Goal: Transaction & Acquisition: Purchase product/service

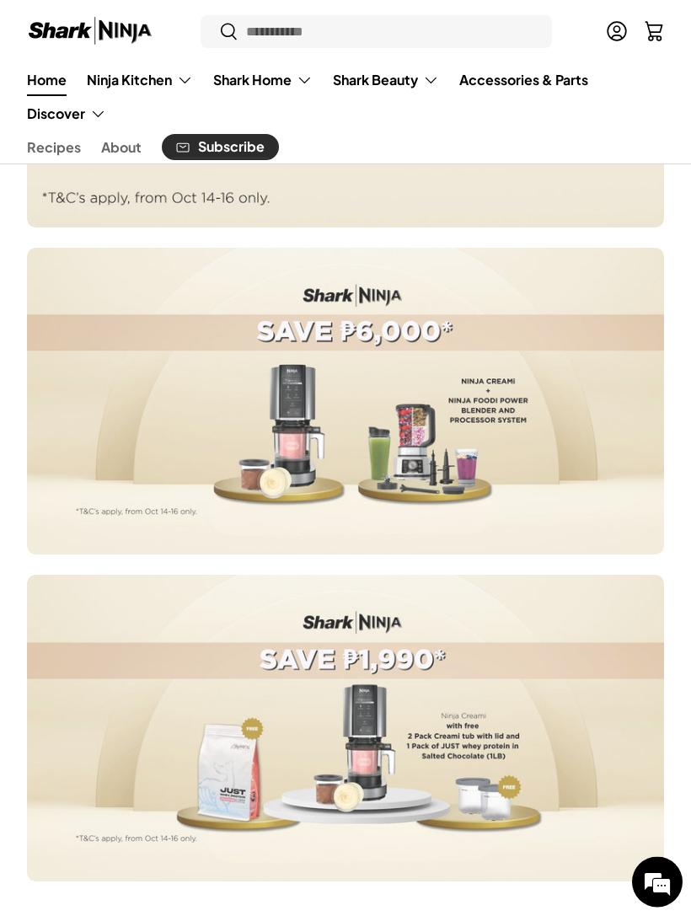
scroll to position [1041, 0]
click at [405, 83] on summary "Shark Beauty" at bounding box center [386, 80] width 126 height 34
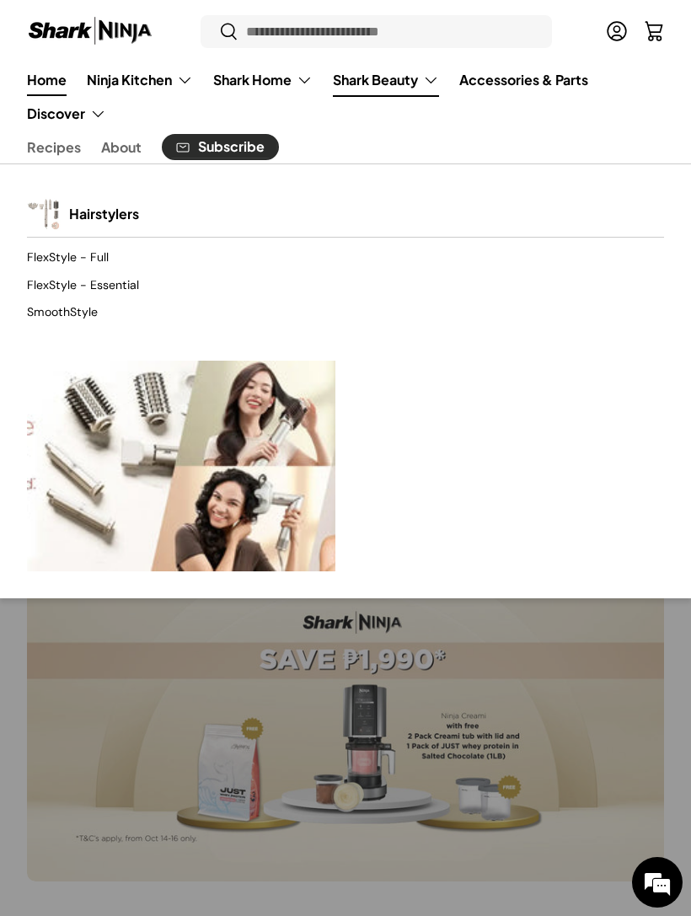
click at [80, 206] on link "Hairstylers" at bounding box center [104, 213] width 70 height 37
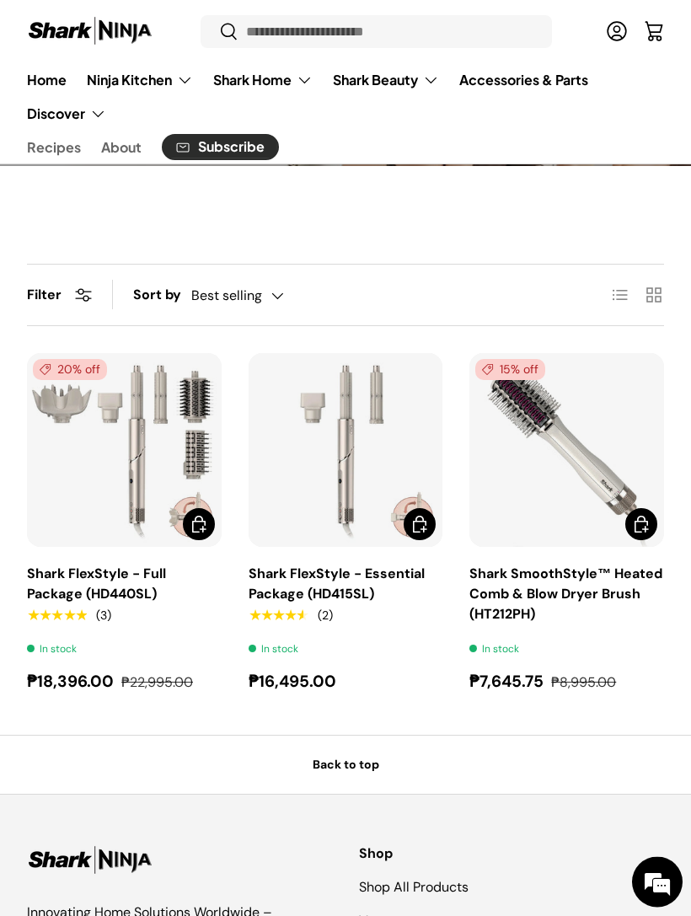
scroll to position [444, 0]
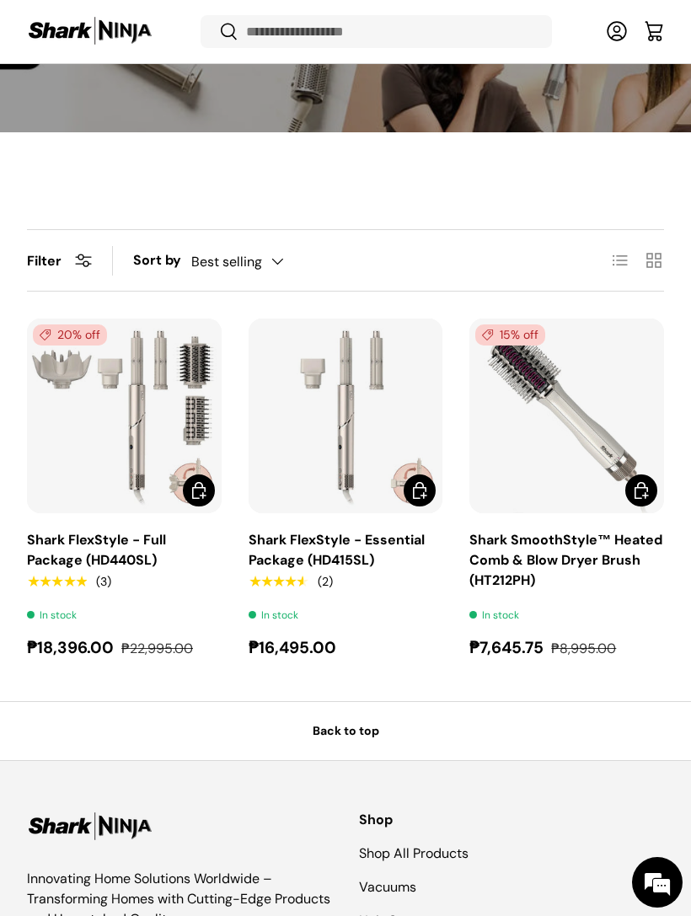
click at [94, 404] on img "Shark FlexStyle - Full Package (HD440SL)" at bounding box center [124, 415] width 195 height 195
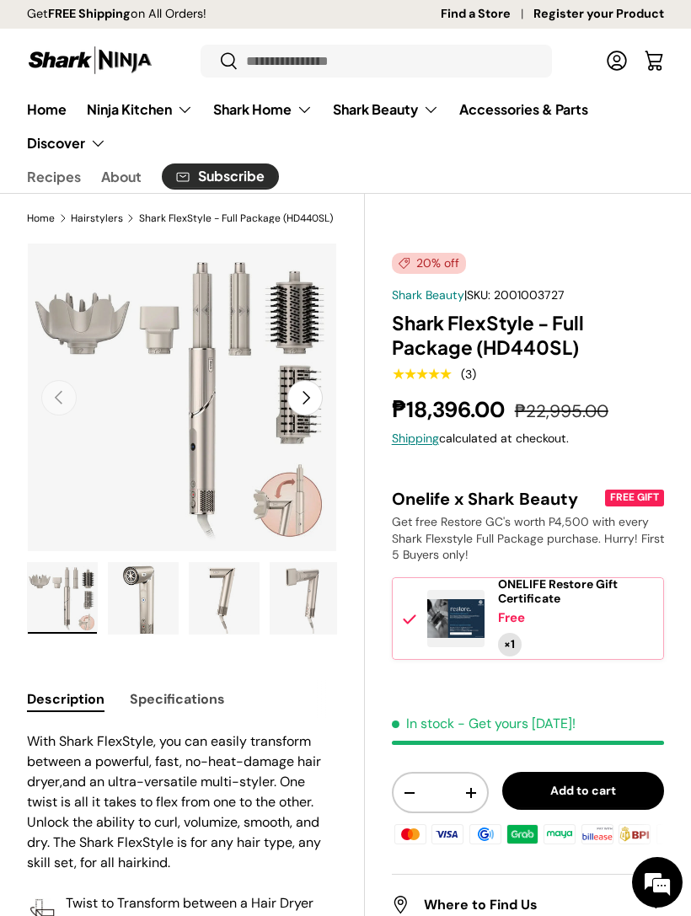
click at [313, 396] on button "Next" at bounding box center [304, 397] width 35 height 35
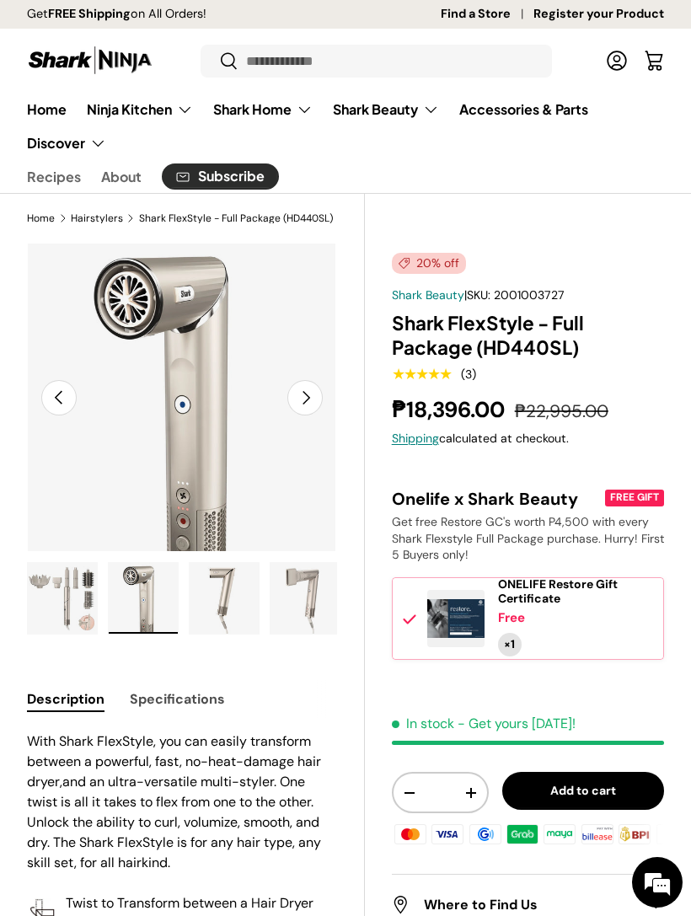
click at [302, 398] on button "Next" at bounding box center [304, 397] width 35 height 35
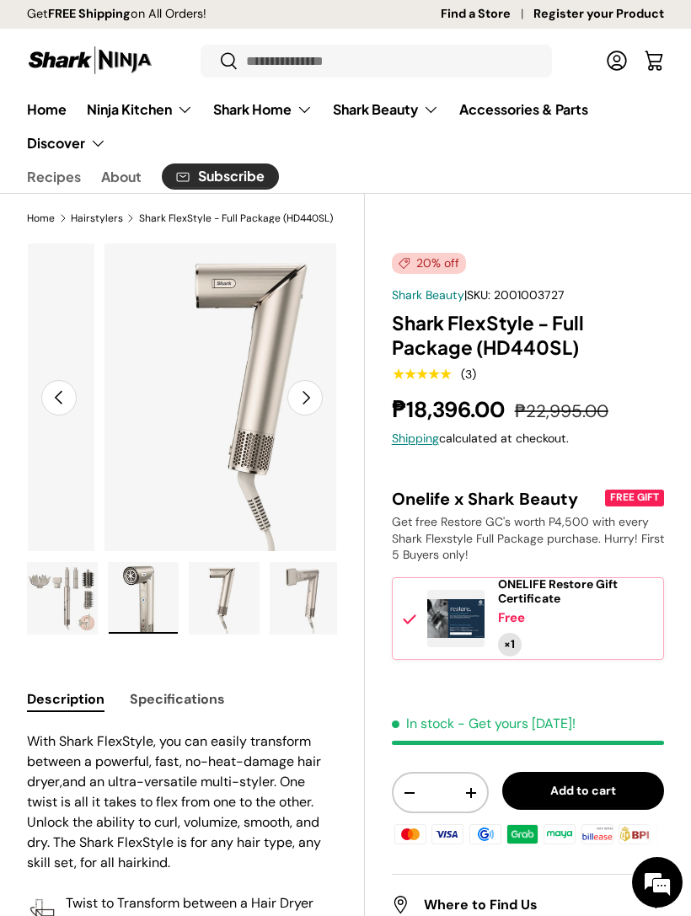
scroll to position [0, 636]
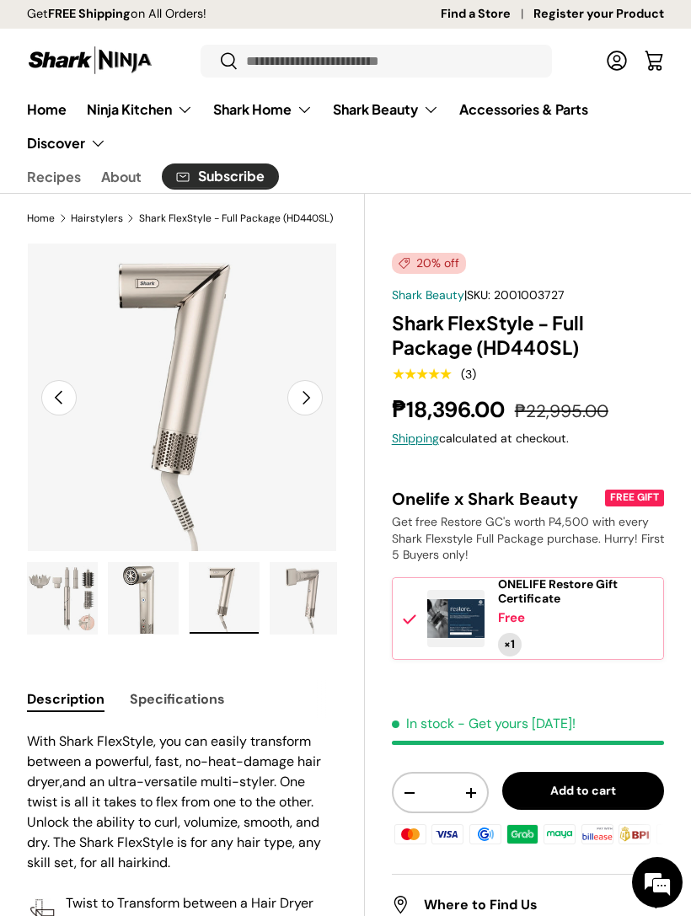
click at [314, 396] on button "Next" at bounding box center [304, 397] width 35 height 35
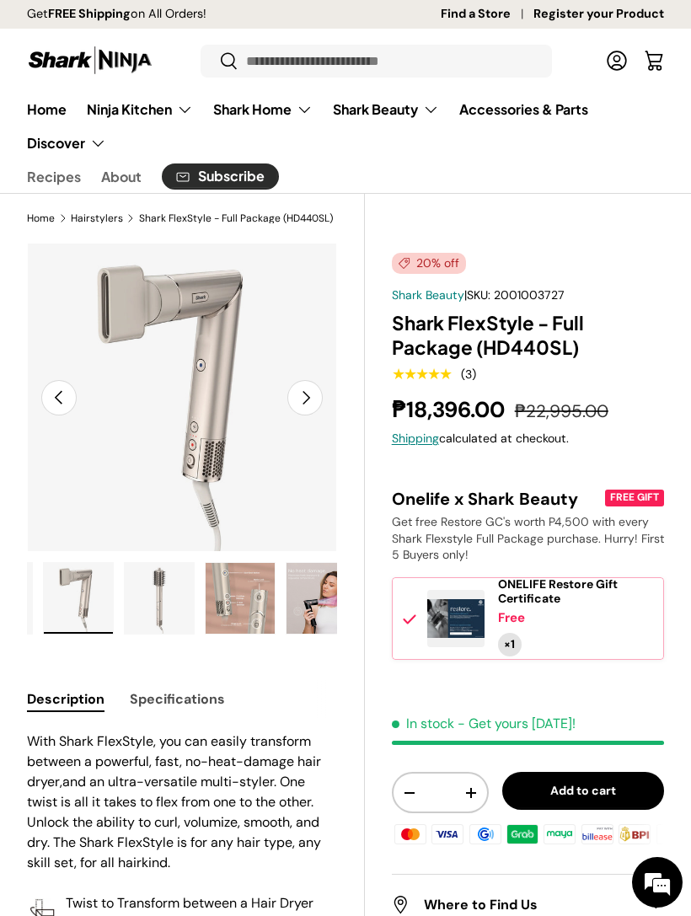
scroll to position [0, 243]
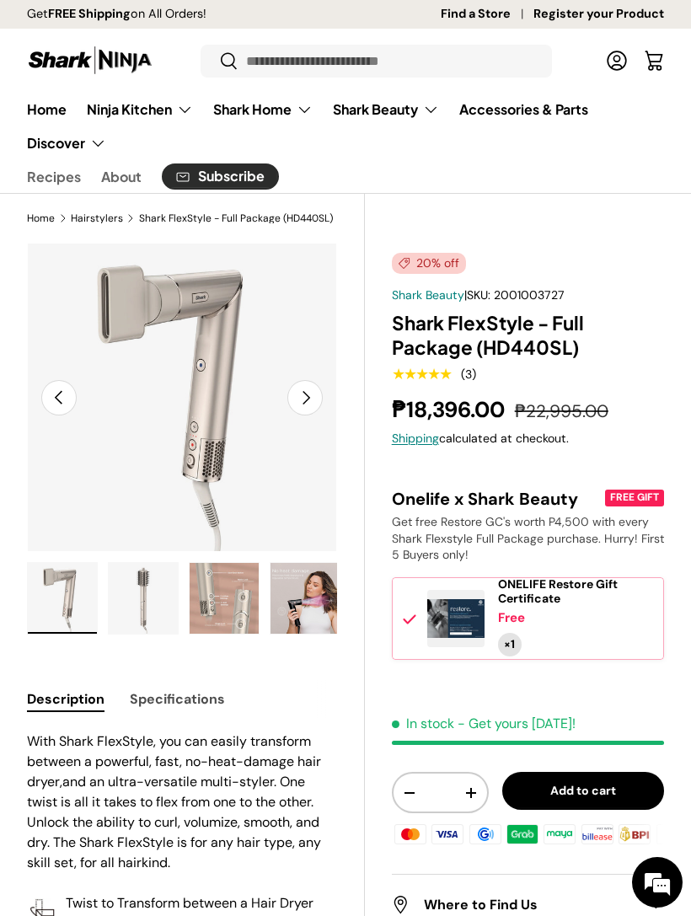
click at [314, 386] on button "Next" at bounding box center [304, 397] width 35 height 35
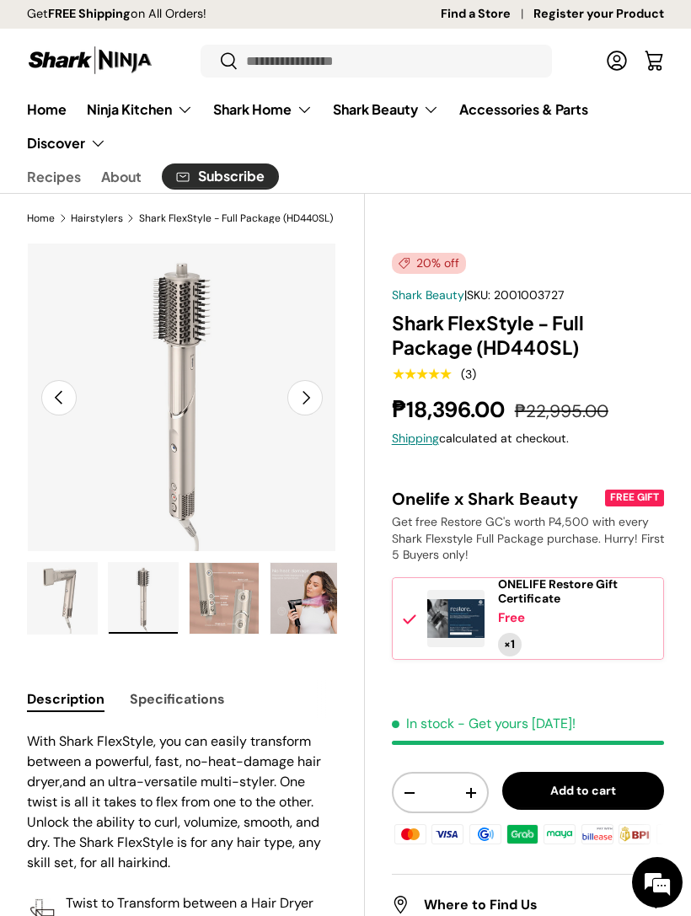
click at [310, 389] on button "Next" at bounding box center [304, 397] width 35 height 35
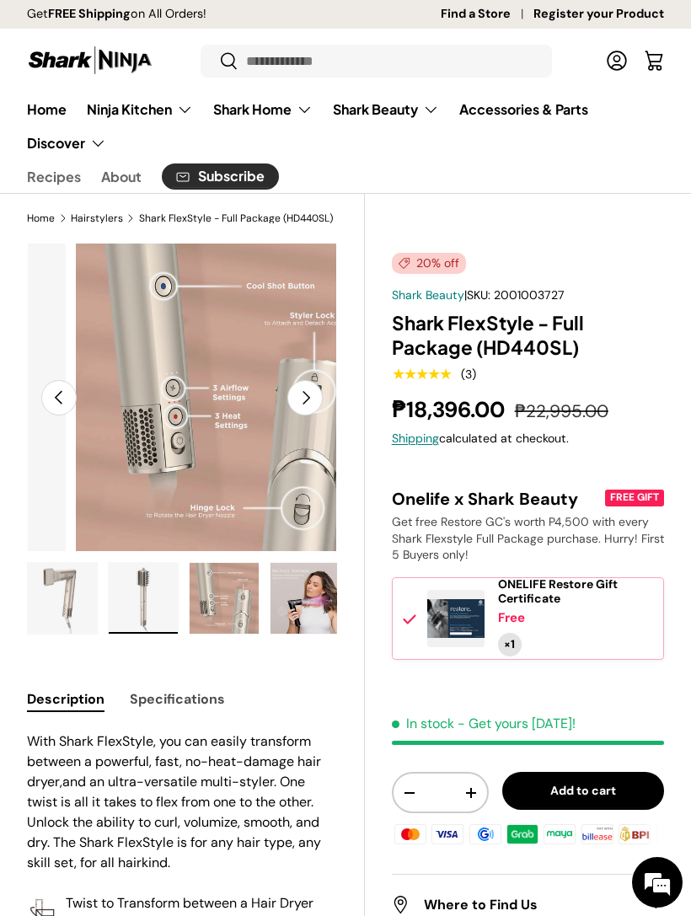
scroll to position [0, 1591]
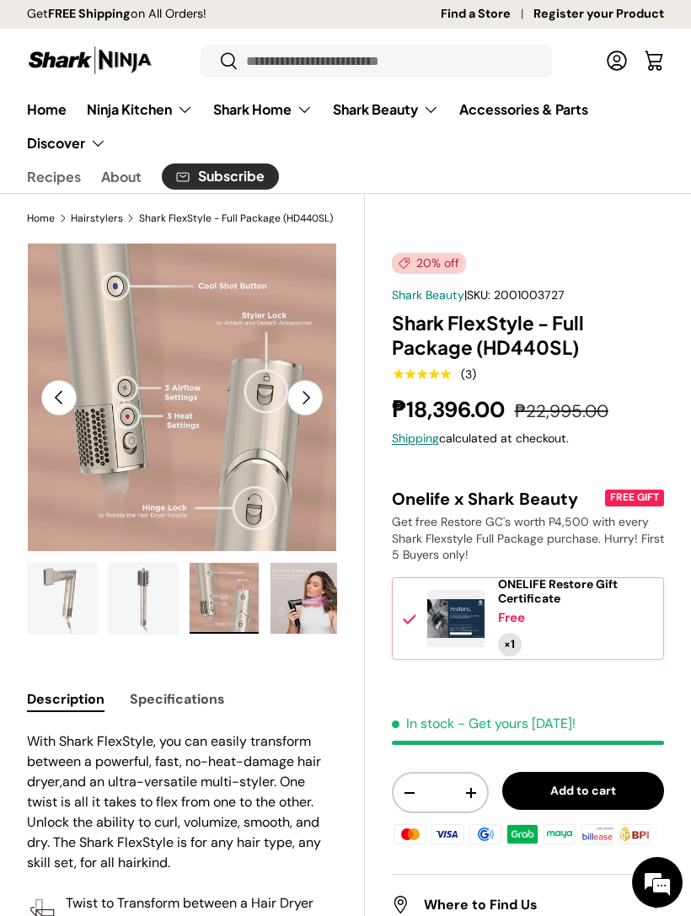
click at [311, 402] on button "Next" at bounding box center [304, 397] width 35 height 35
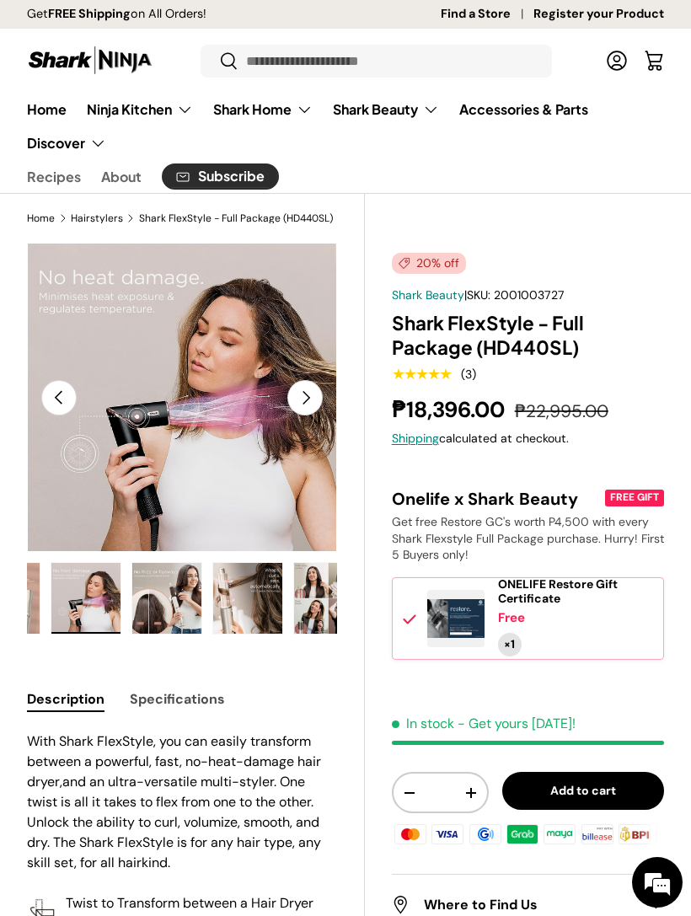
scroll to position [0, 485]
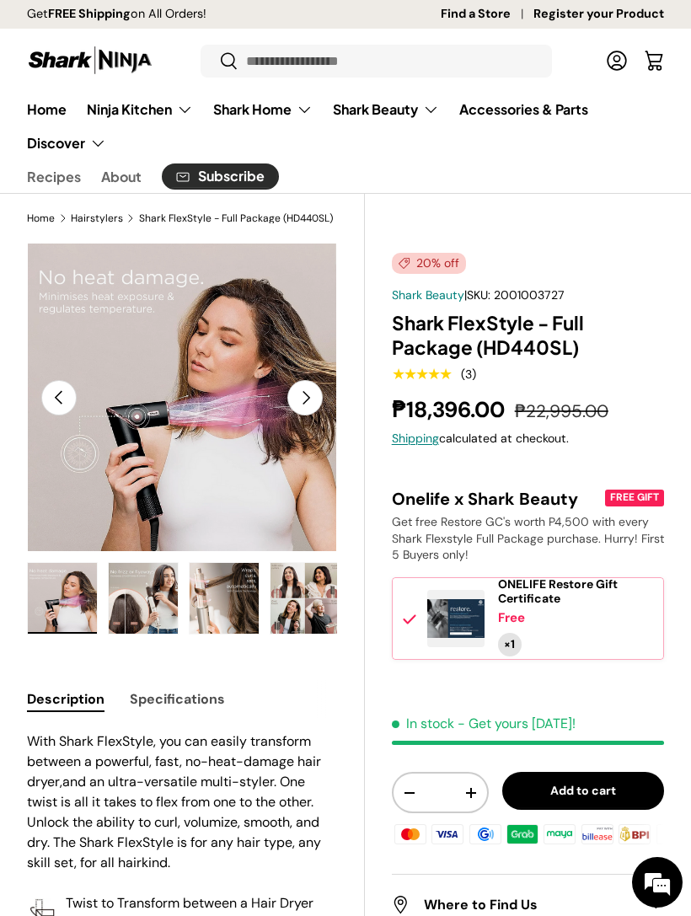
click at [316, 393] on button "Next" at bounding box center [304, 397] width 35 height 35
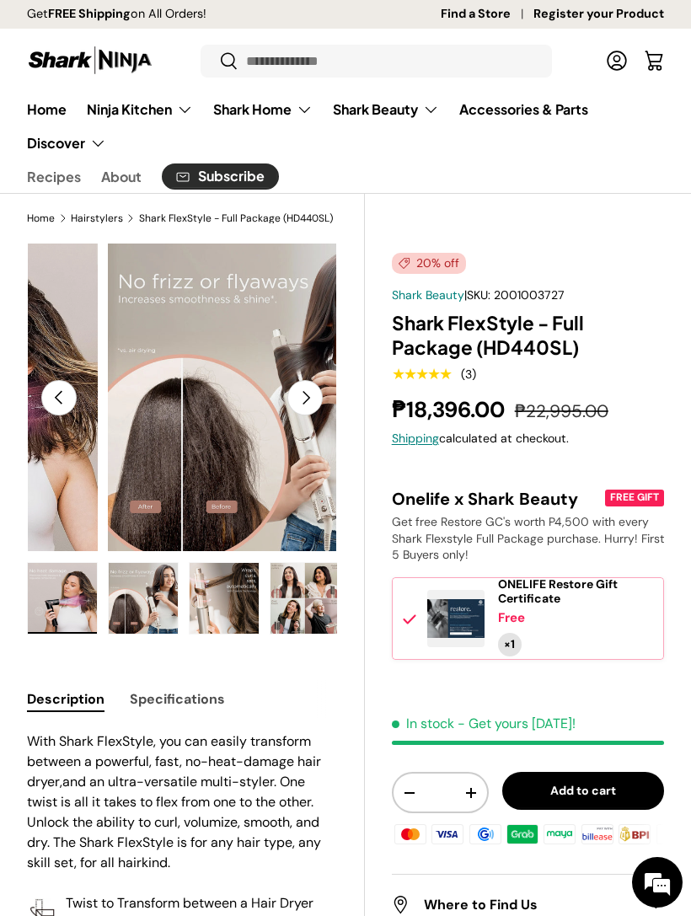
scroll to position [0, 2228]
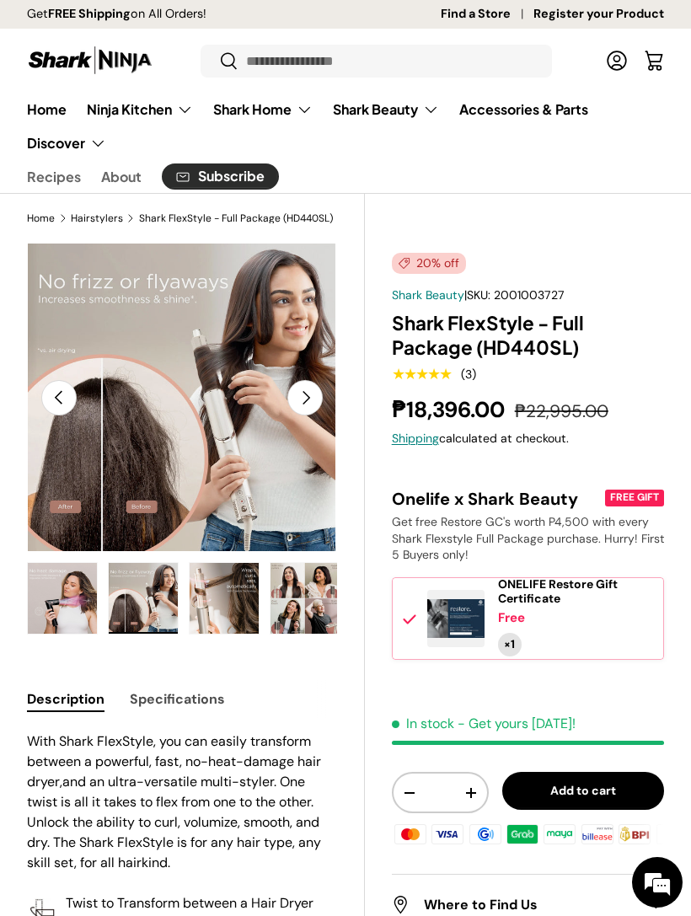
click at [311, 404] on button "Next" at bounding box center [304, 397] width 35 height 35
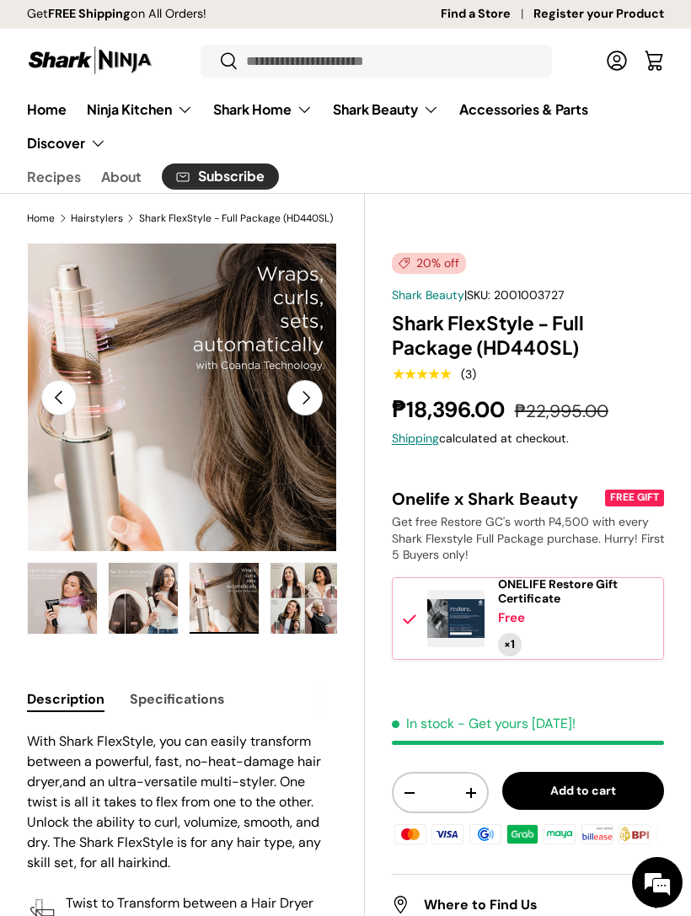
click at [308, 402] on button "Next" at bounding box center [304, 397] width 35 height 35
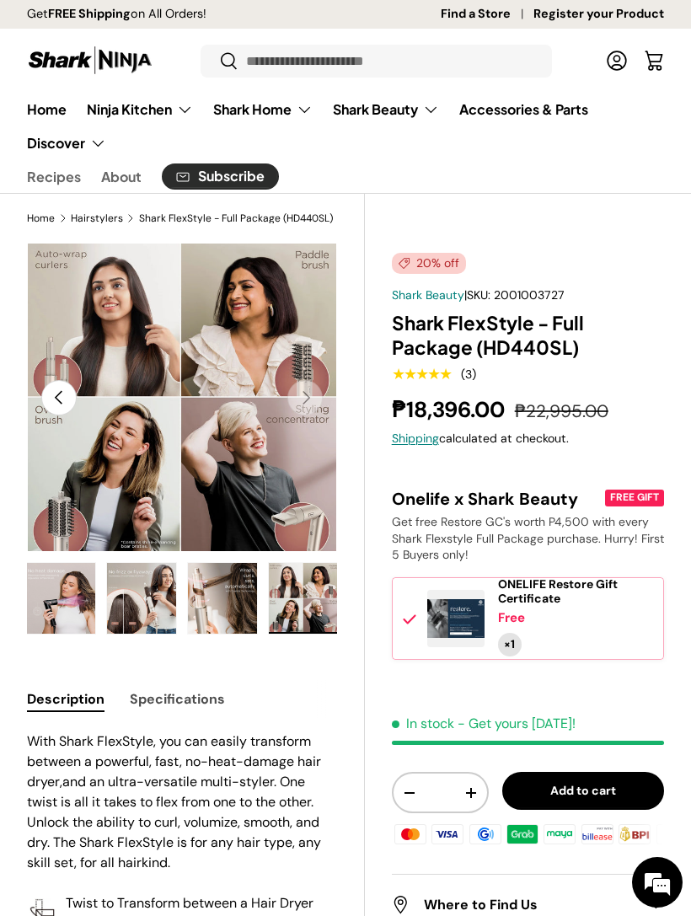
scroll to position [0, 489]
